Goal: Find specific page/section: Find specific page/section

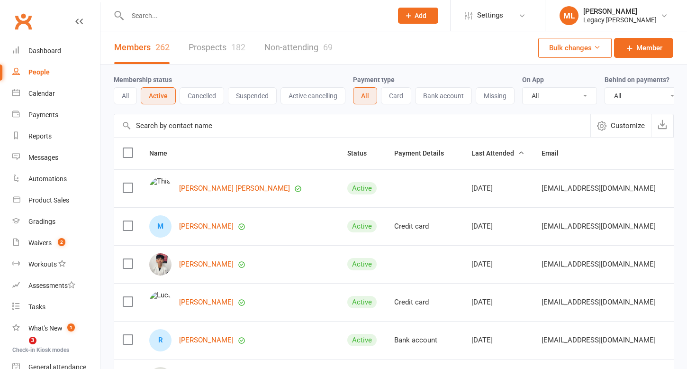
select select "100"
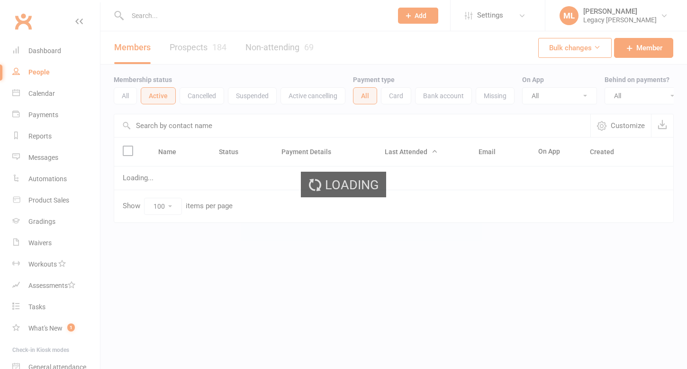
select select "100"
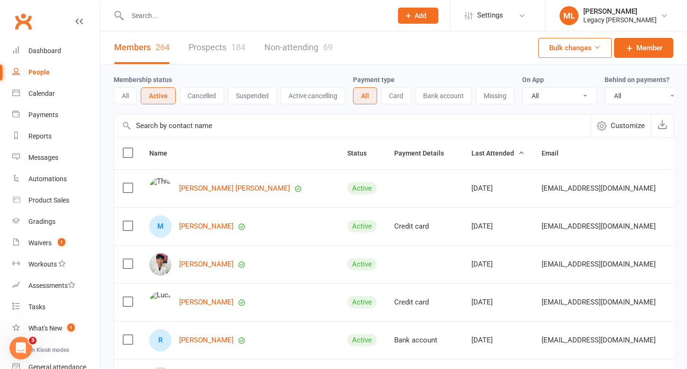
click at [173, 16] on input "text" at bounding box center [255, 15] width 261 height 13
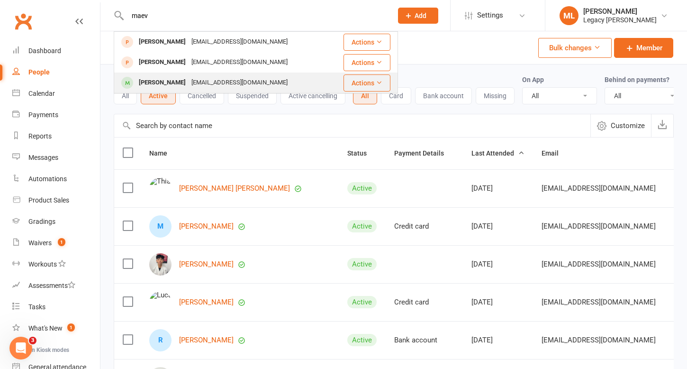
type input "maev"
click at [209, 80] on div "Ciaranbromhead7@gmail.com" at bounding box center [240, 83] width 102 height 14
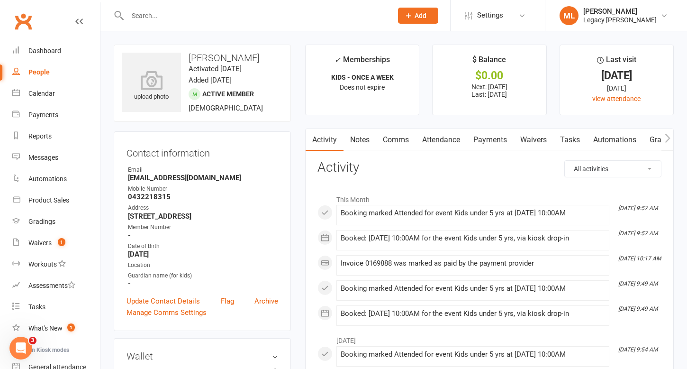
click at [447, 140] on link "Attendance" at bounding box center [441, 140] width 51 height 22
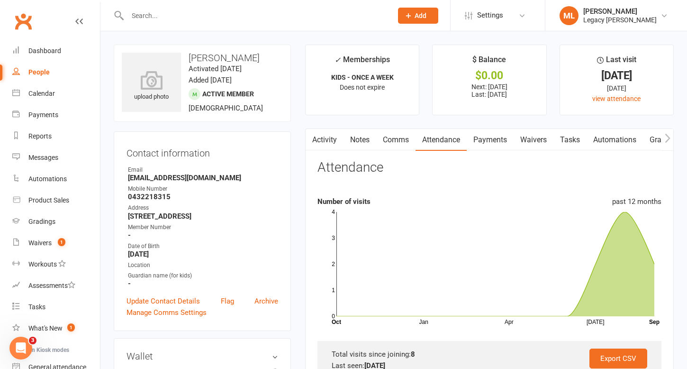
click at [498, 146] on link "Payments" at bounding box center [490, 140] width 47 height 22
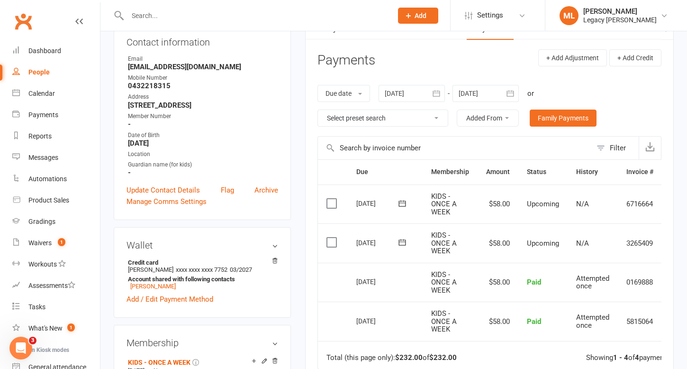
scroll to position [82, 0]
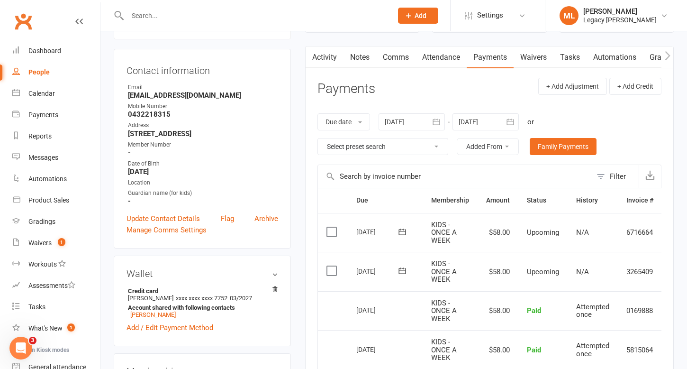
click at [436, 122] on icon "button" at bounding box center [436, 121] width 9 height 9
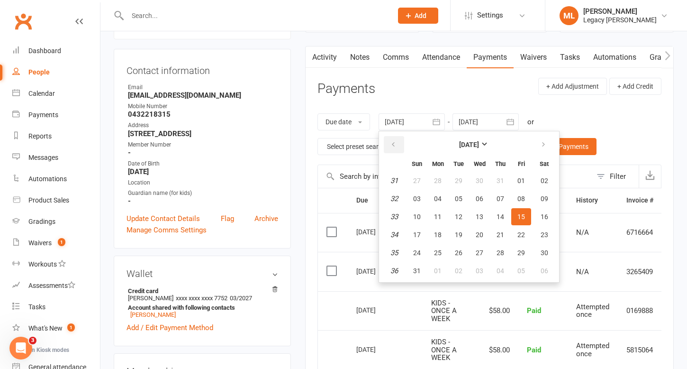
click at [392, 144] on icon "button" at bounding box center [393, 145] width 7 height 8
click at [418, 235] on span "22" at bounding box center [417, 235] width 8 height 8
type input "22 Jun 2025"
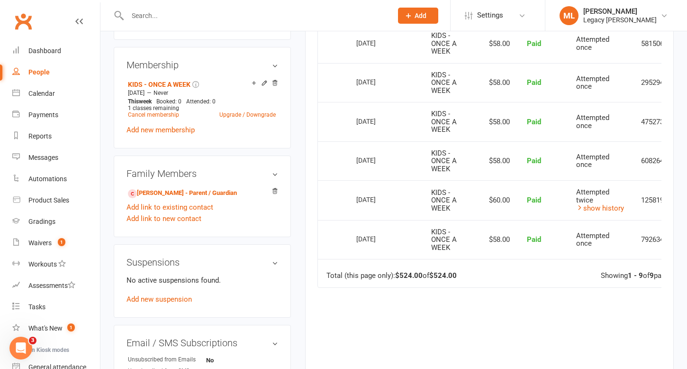
scroll to position [389, 0]
